Goal: Information Seeking & Learning: Learn about a topic

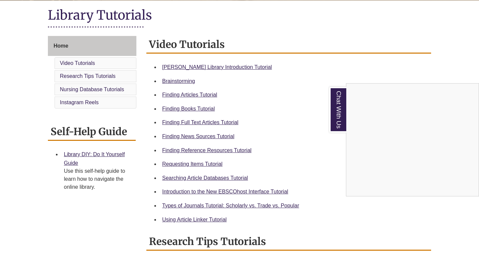
scroll to position [142, 0]
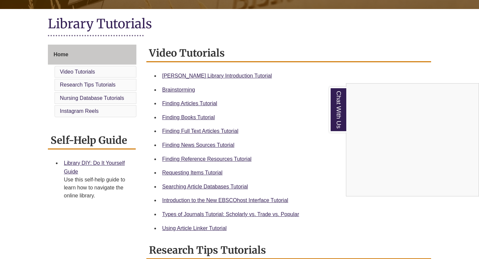
click at [176, 76] on div "Chat With Us" at bounding box center [239, 129] width 479 height 259
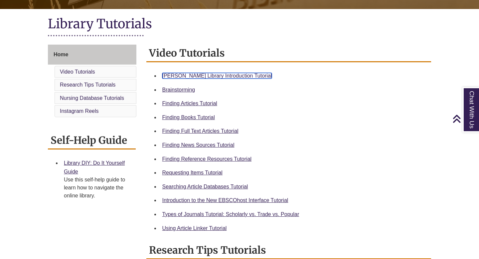
click at [189, 75] on link "Berntsen Library Introduction Tutorial" at bounding box center [217, 76] width 110 height 6
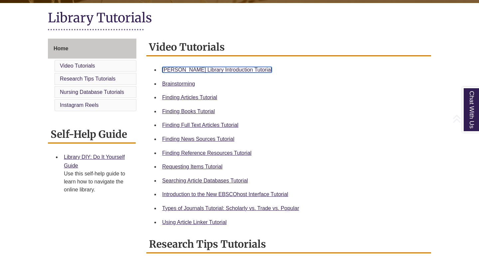
scroll to position [157, 0]
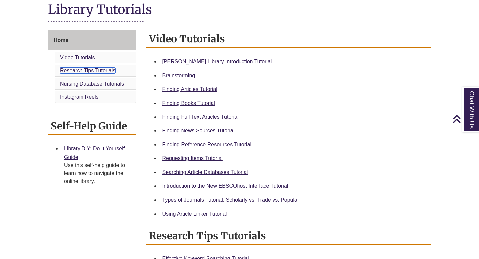
click at [94, 68] on link "Research Tips Tutorials" at bounding box center [88, 70] width 56 height 6
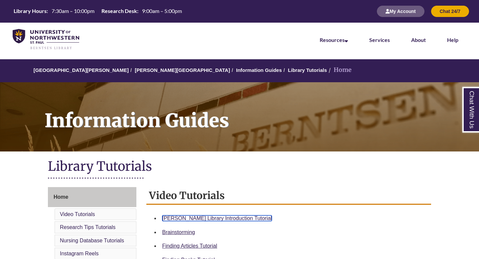
click at [238, 216] on link "Berntsen Library Introduction Tutorial" at bounding box center [217, 218] width 110 height 6
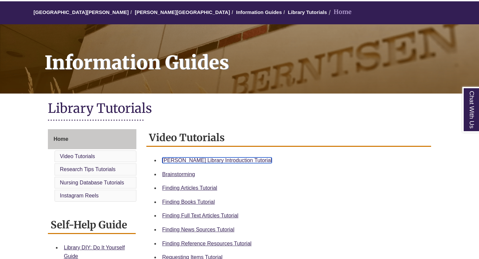
scroll to position [59, 0]
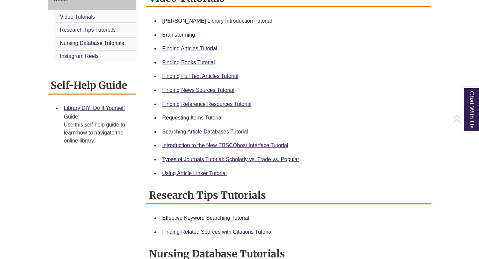
scroll to position [244, 0]
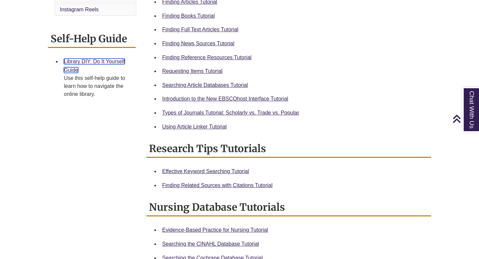
click at [86, 61] on link "Library DIY: Do It Yourself Guide" at bounding box center [94, 66] width 61 height 14
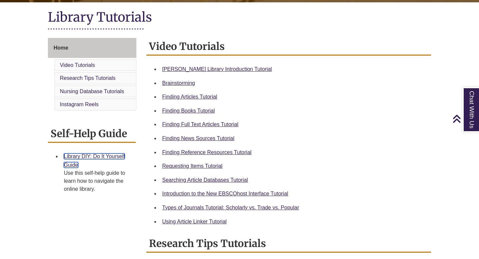
scroll to position [146, 0]
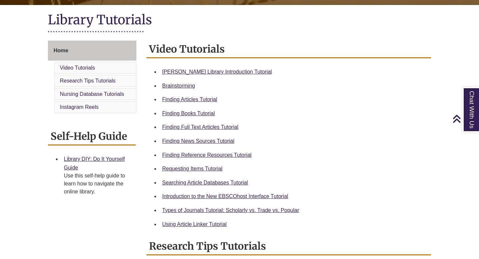
click at [205, 75] on div "Berntsen Library Introduction Tutorial" at bounding box center [294, 71] width 264 height 9
click at [205, 70] on link "Berntsen Library Introduction Tutorial" at bounding box center [217, 72] width 110 height 6
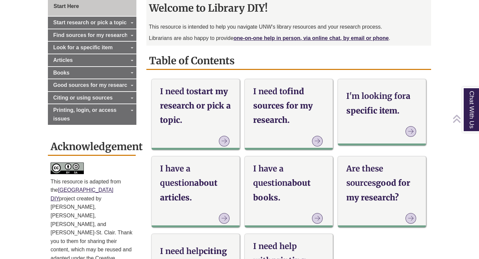
scroll to position [200, 0]
